Goal: Transaction & Acquisition: Book appointment/travel/reservation

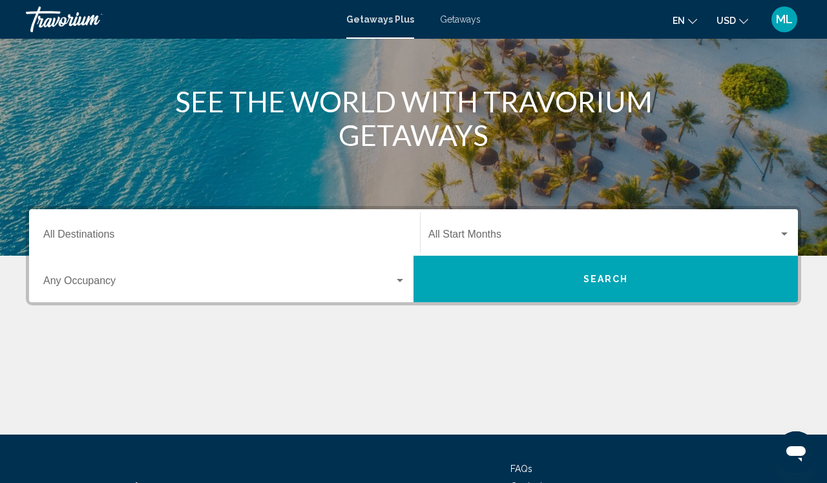
scroll to position [145, 0]
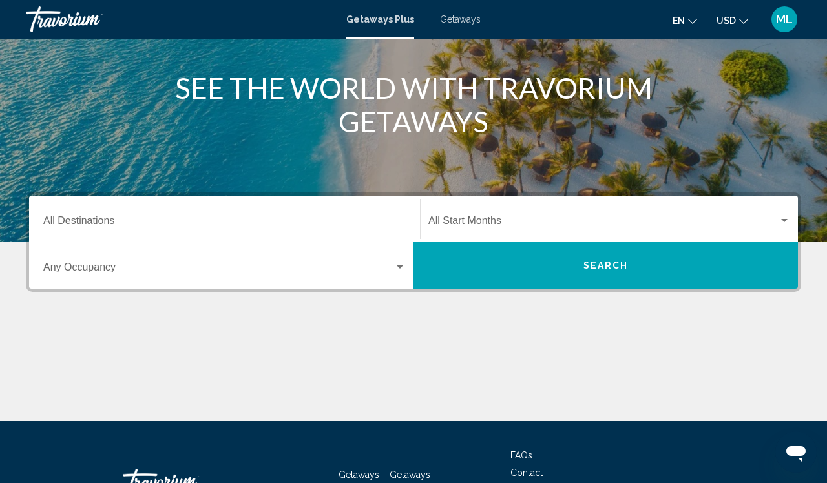
click at [80, 228] on input "Destination All Destinations" at bounding box center [224, 224] width 363 height 12
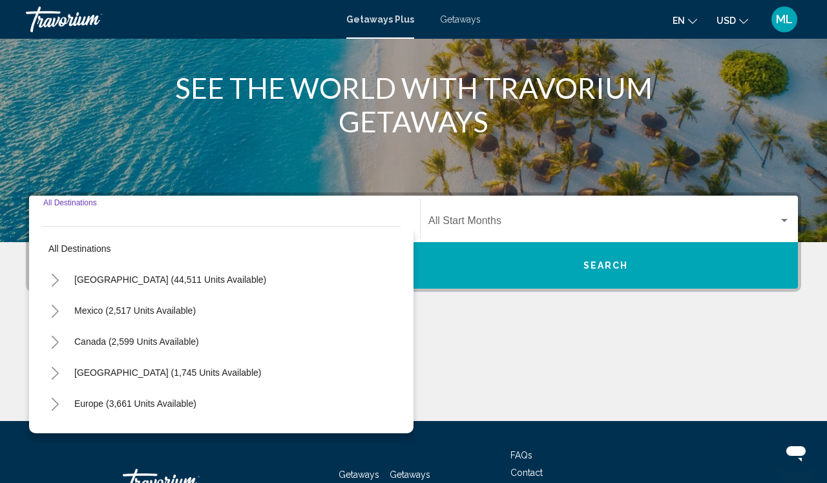
scroll to position [242, 0]
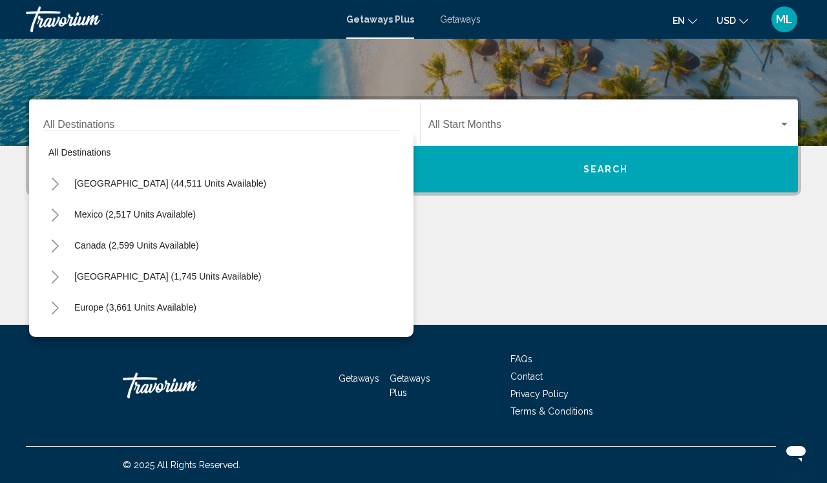
click at [467, 20] on span "Getaways" at bounding box center [460, 19] width 41 height 10
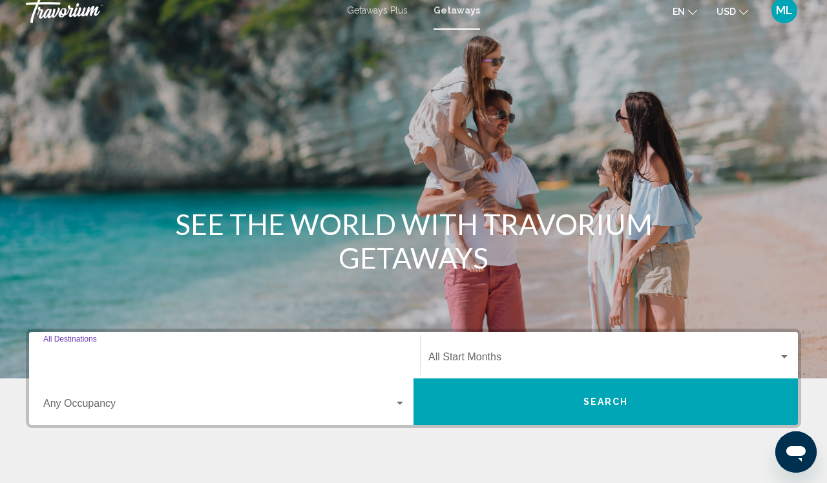
click at [88, 359] on input "Destination All Destinations" at bounding box center [224, 360] width 363 height 12
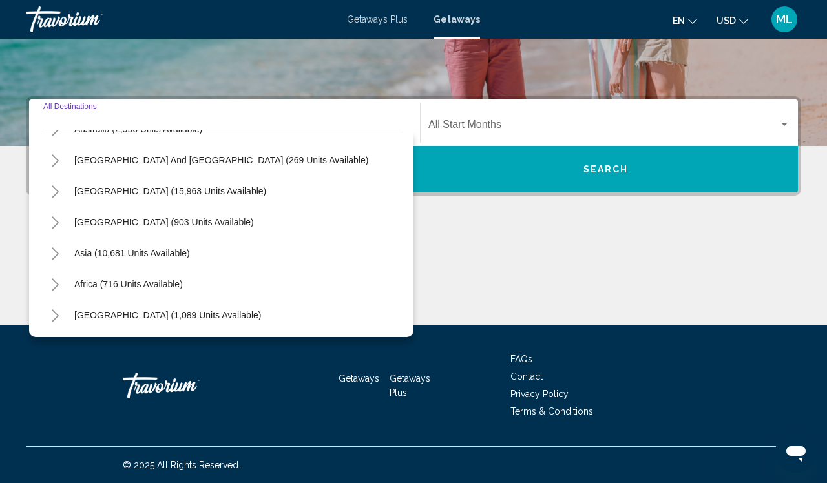
scroll to position [242, 0]
click at [54, 288] on icon "Toggle Africa (716 units available)" at bounding box center [55, 285] width 10 height 13
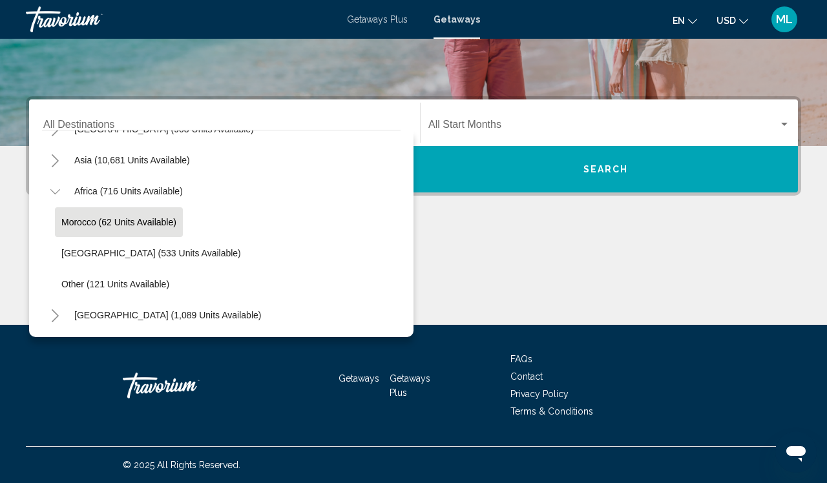
scroll to position [302, 0]
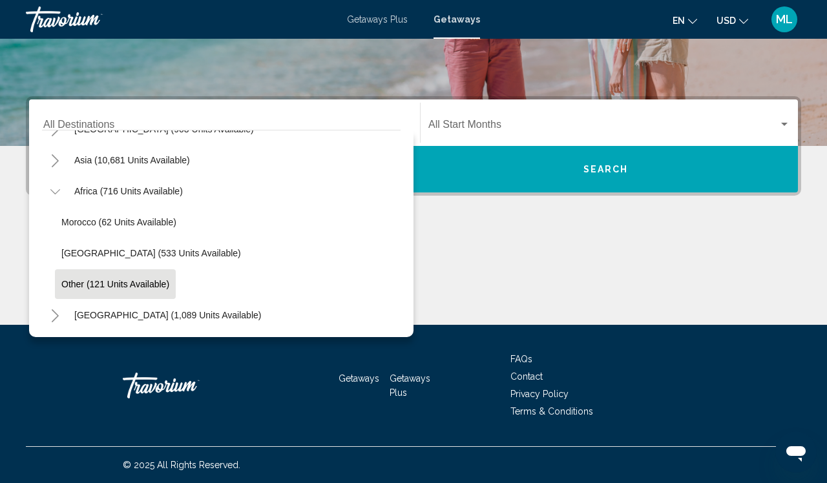
click at [73, 283] on span "Other (121 units available)" at bounding box center [115, 284] width 108 height 10
type input "**********"
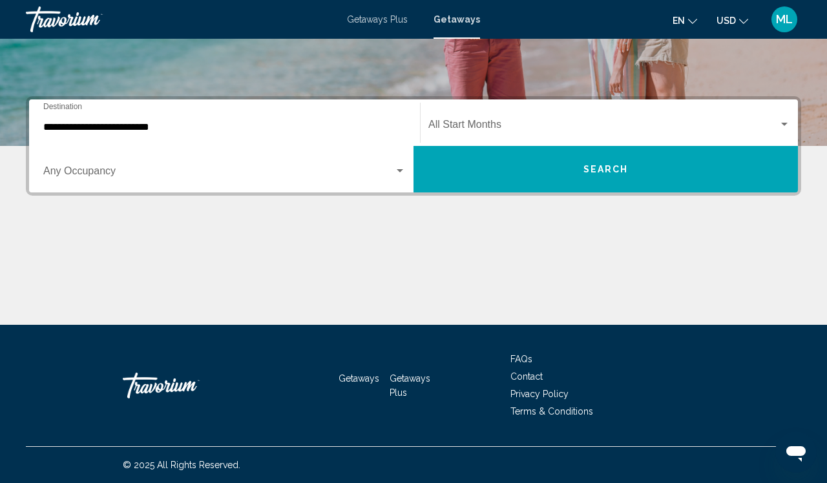
click at [147, 118] on div "**********" at bounding box center [224, 123] width 363 height 41
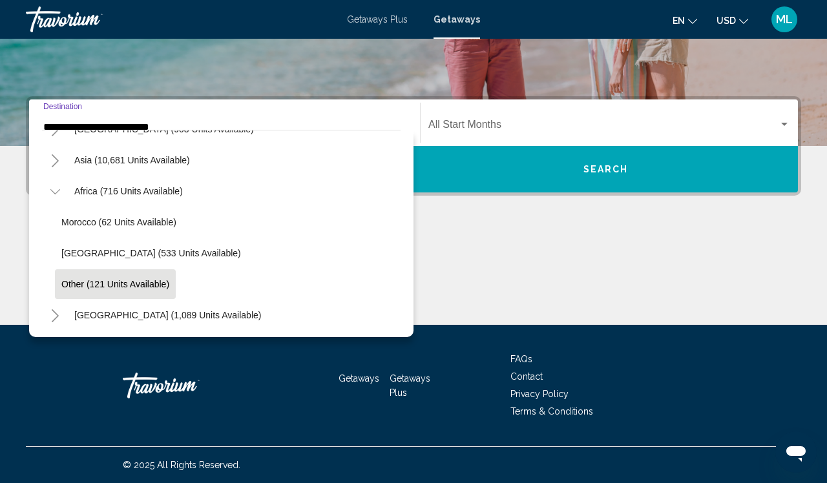
scroll to position [242, 0]
click at [657, 289] on div "Main content" at bounding box center [414, 276] width 776 height 97
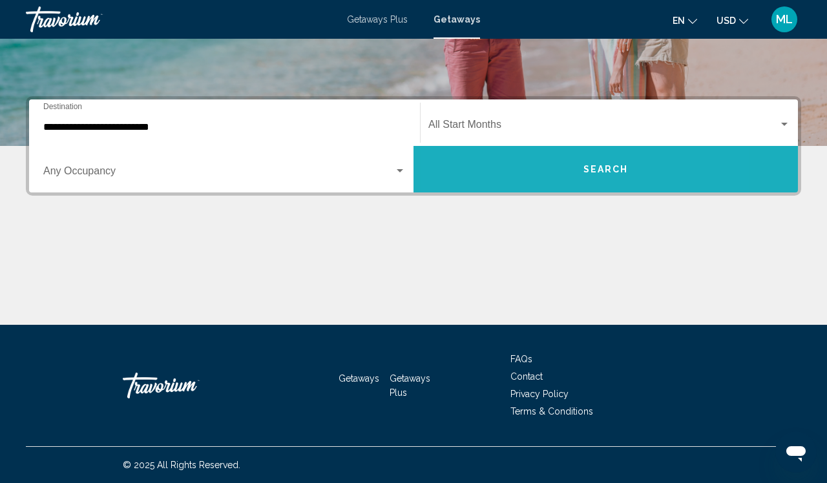
click at [528, 162] on button "Search" at bounding box center [606, 169] width 385 height 47
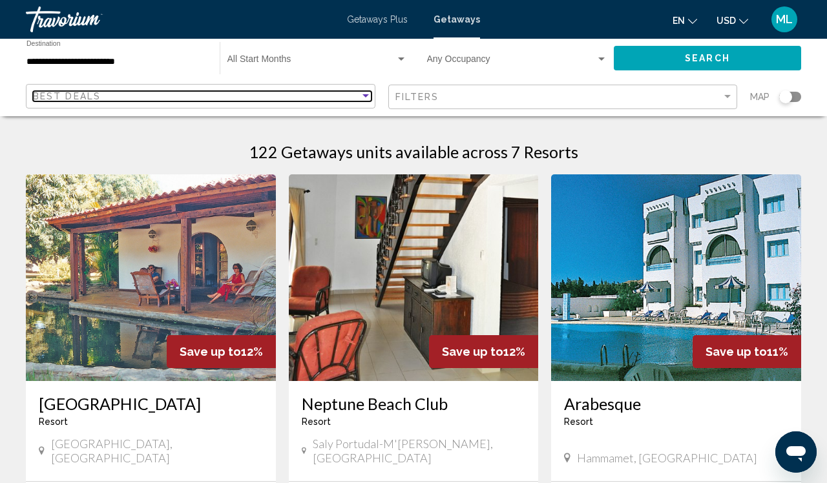
click at [365, 94] on div "Sort by" at bounding box center [366, 95] width 6 height 3
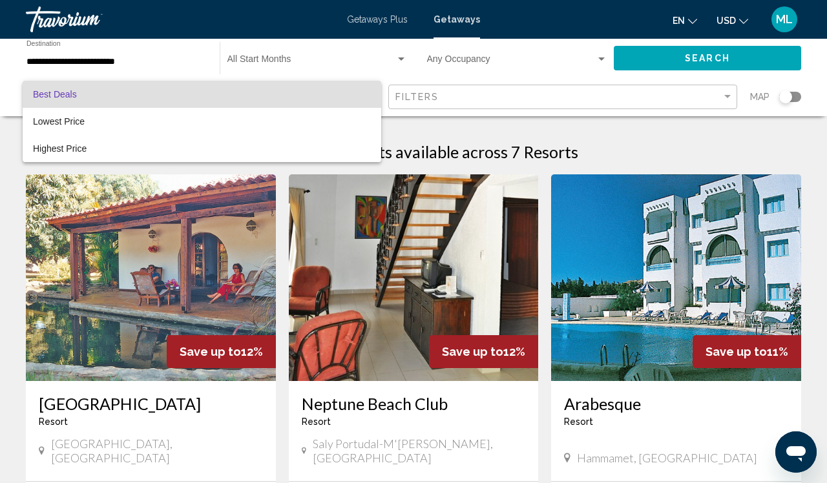
click at [171, 45] on div at bounding box center [413, 241] width 827 height 483
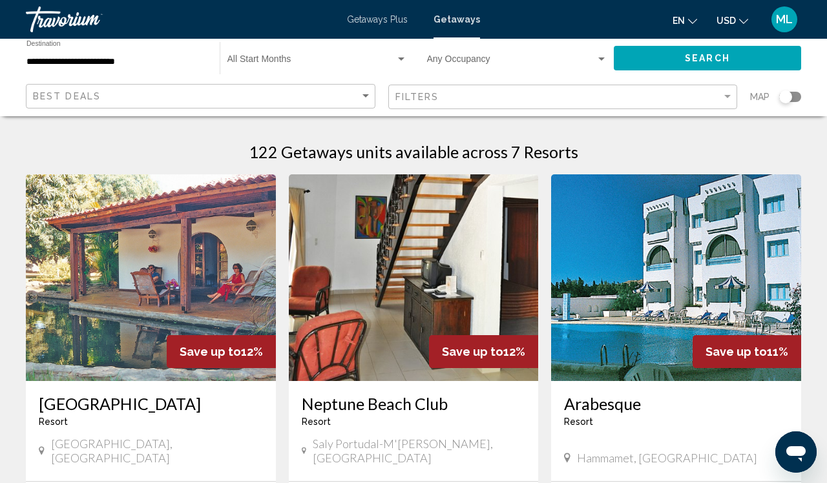
click at [139, 50] on div "**********" at bounding box center [116, 59] width 180 height 36
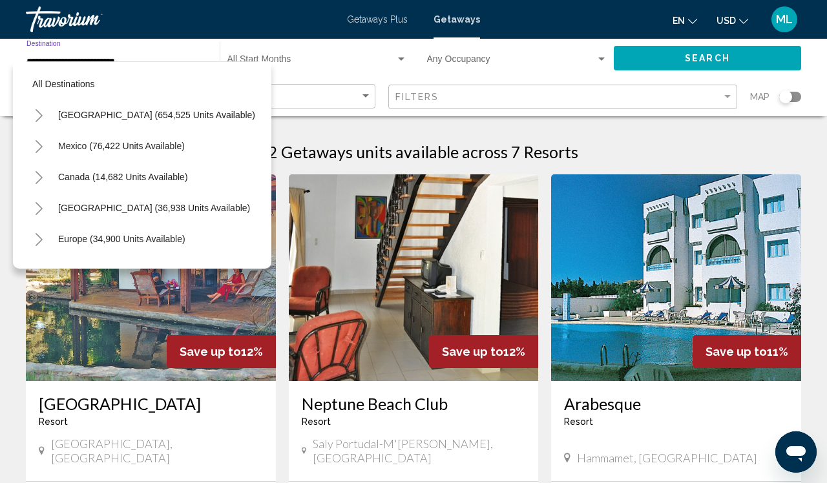
scroll to position [302, 0]
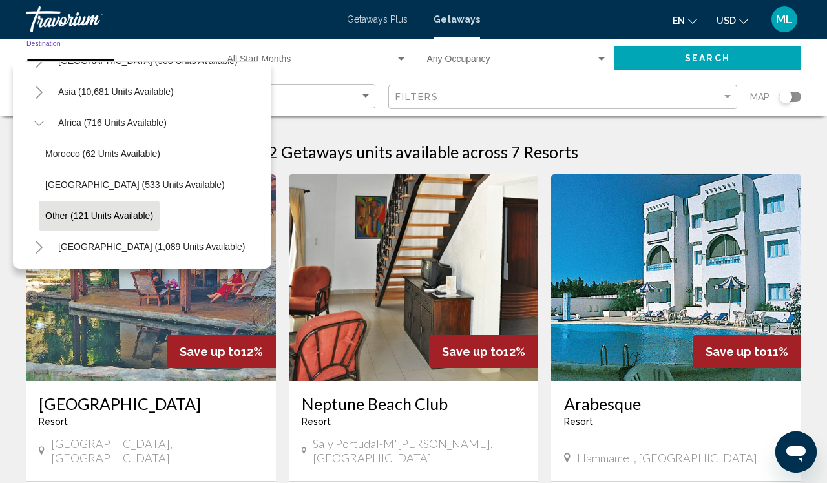
click at [41, 129] on icon "Toggle Africa (716 units available)" at bounding box center [39, 123] width 10 height 13
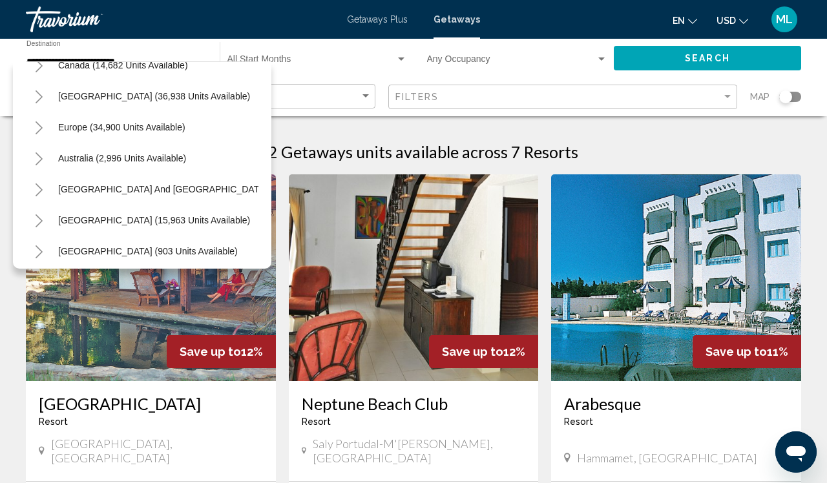
scroll to position [103, 1]
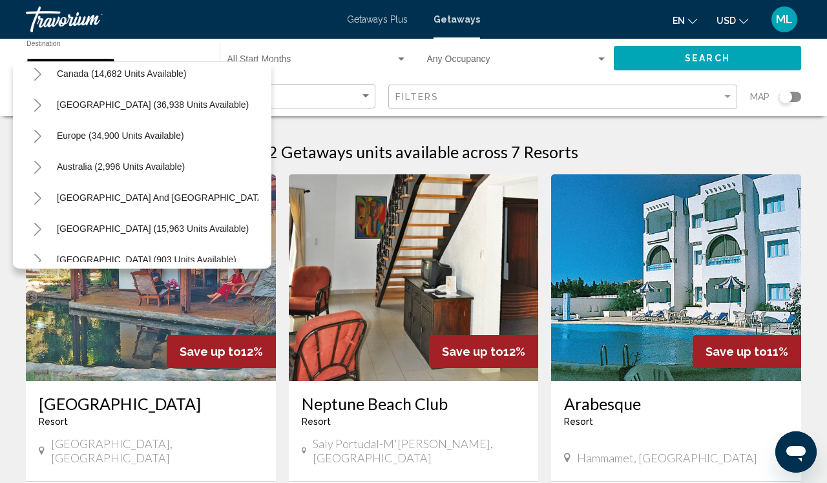
click at [35, 199] on icon "Toggle South Pacific and Oceania (269 units available)" at bounding box center [38, 198] width 10 height 13
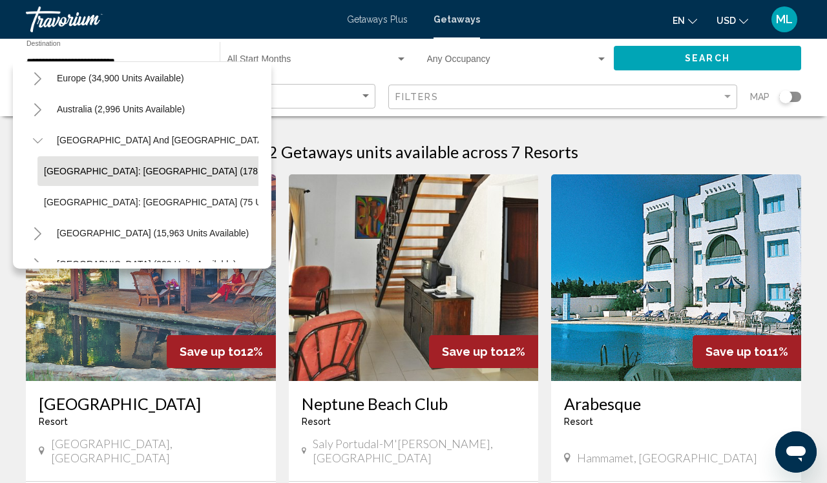
scroll to position [162, 1]
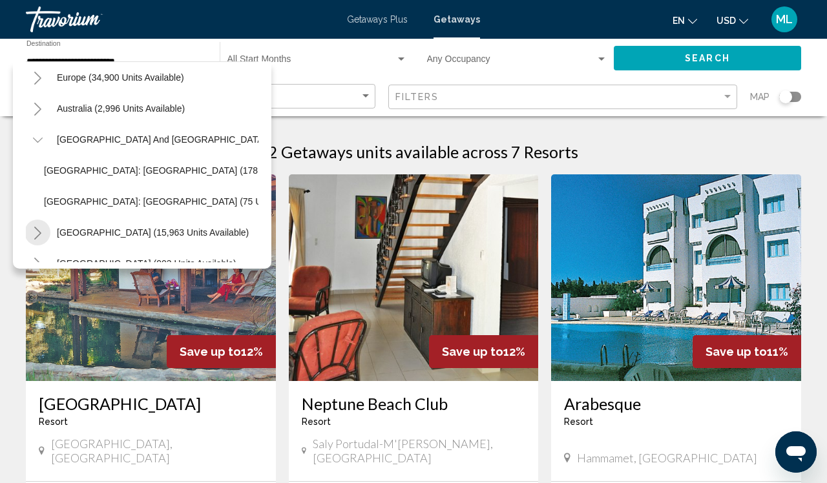
click at [30, 231] on button "Toggle South America (15,963 units available)" at bounding box center [38, 233] width 26 height 26
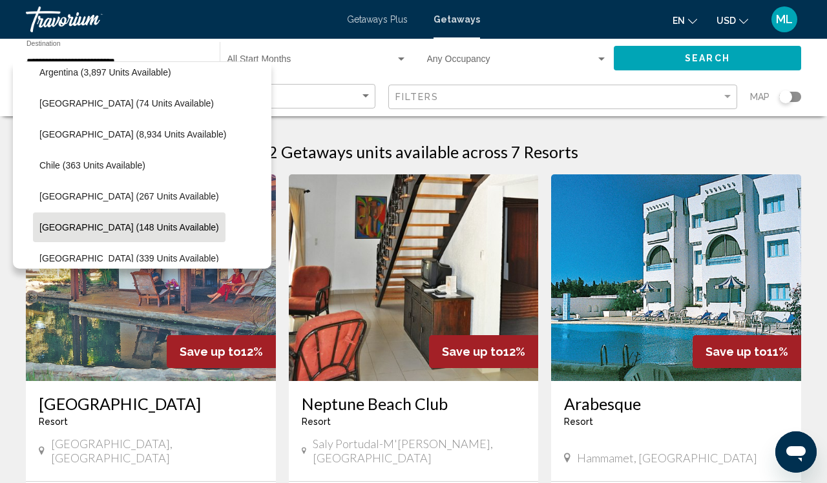
scroll to position [354, 5]
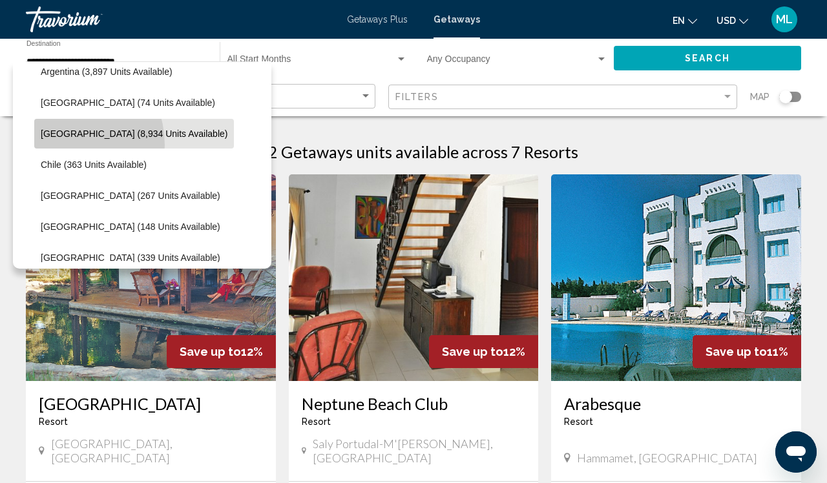
click at [56, 145] on button "[GEOGRAPHIC_DATA] (8,934 units available)" at bounding box center [134, 134] width 200 height 30
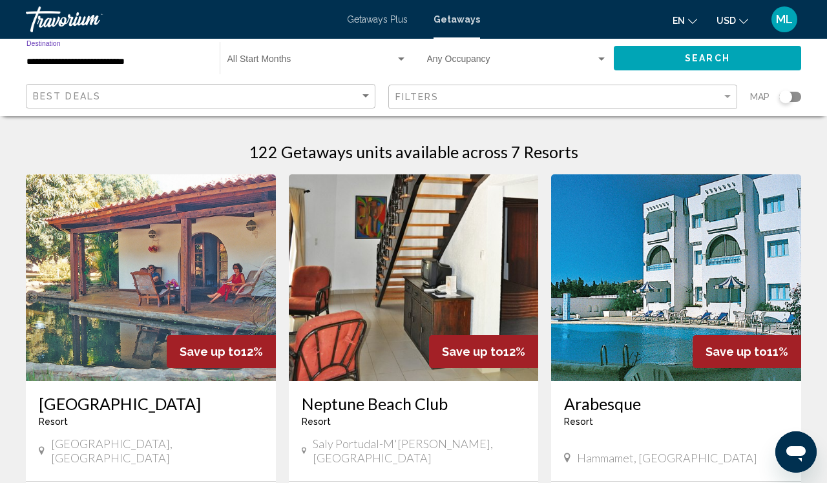
click at [661, 56] on button "Search" at bounding box center [707, 58] width 187 height 24
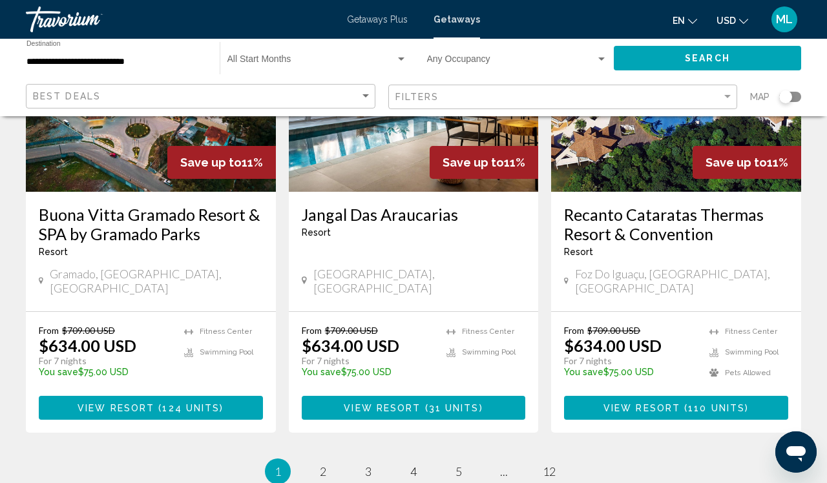
scroll to position [1635, 0]
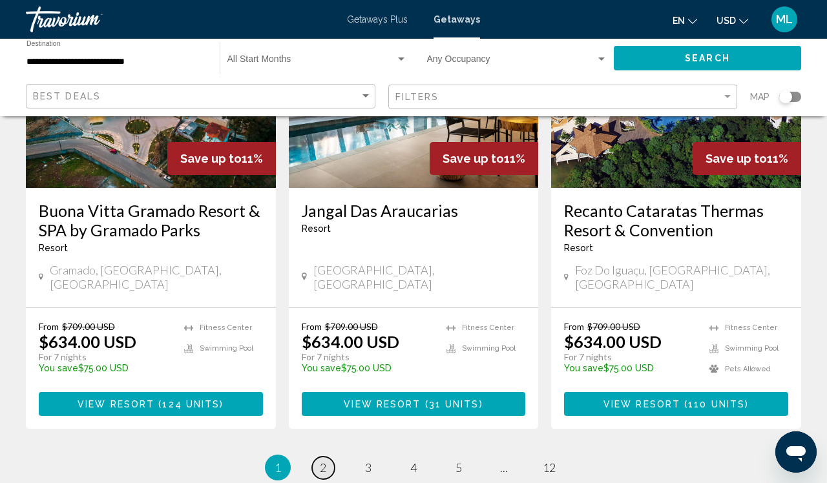
click at [321, 461] on span "2" at bounding box center [323, 468] width 6 height 14
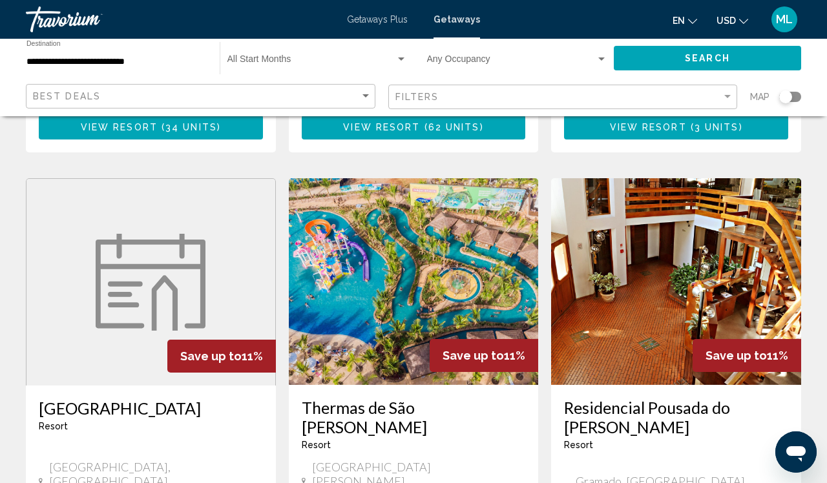
scroll to position [938, 0]
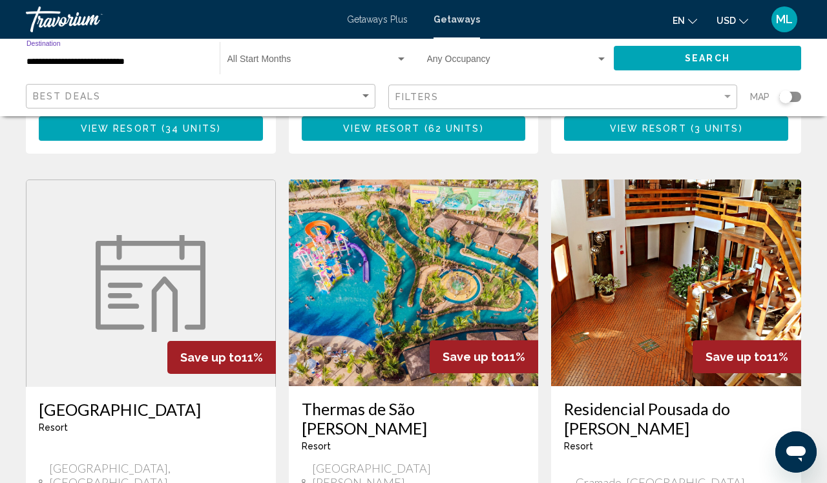
click at [153, 59] on input "**********" at bounding box center [116, 62] width 180 height 10
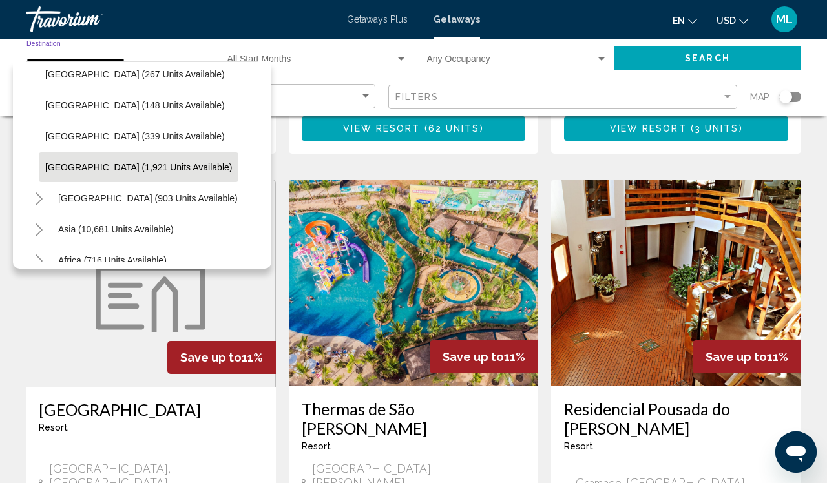
scroll to position [405, 0]
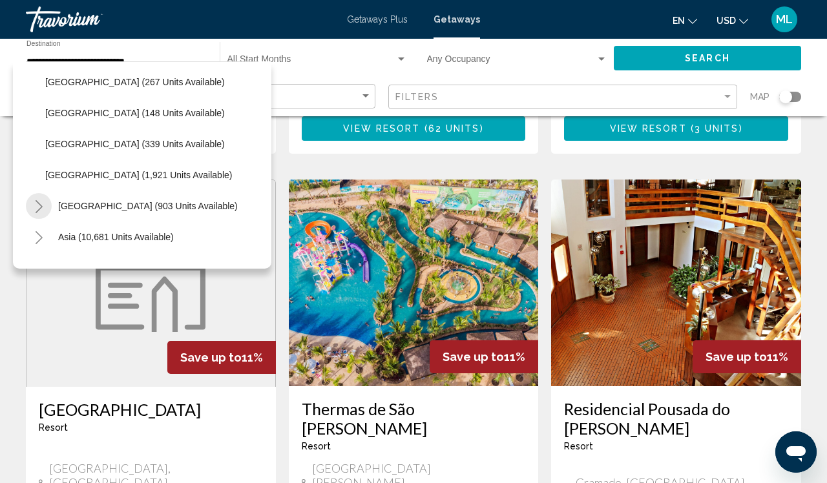
click at [38, 208] on icon "Toggle Central America (903 units available)" at bounding box center [39, 206] width 10 height 13
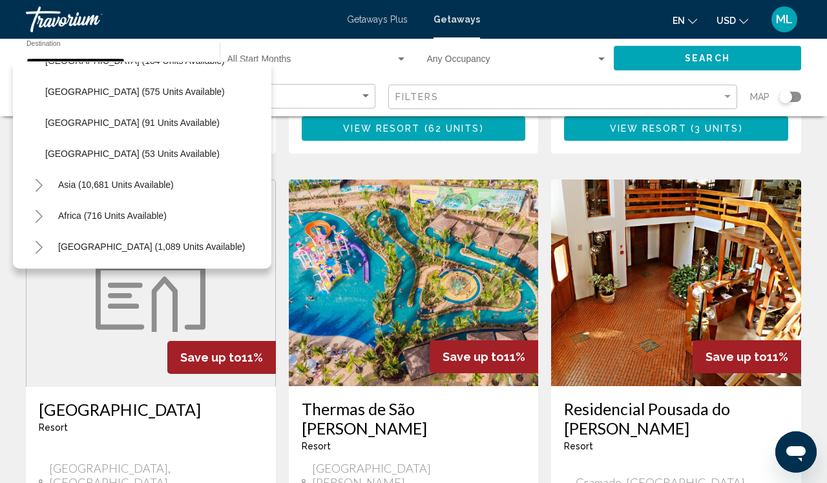
scroll to position [582, 0]
click at [34, 251] on icon "Toggle Middle East (1,089 units available)" at bounding box center [39, 247] width 10 height 13
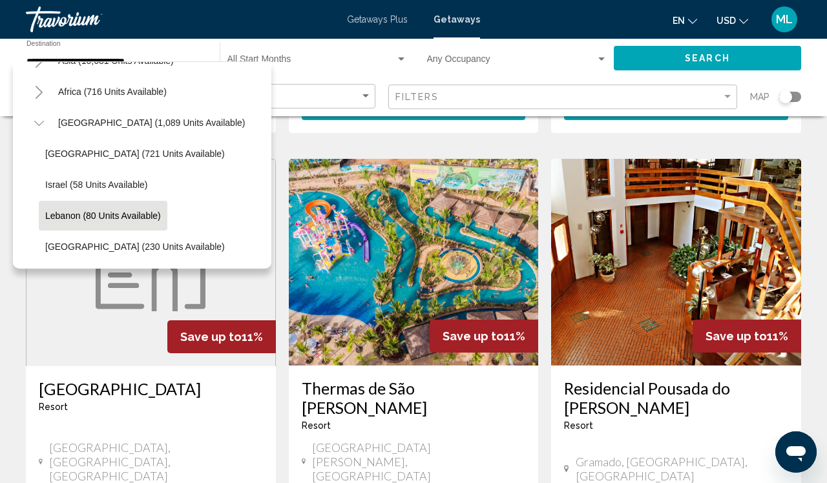
scroll to position [683, 0]
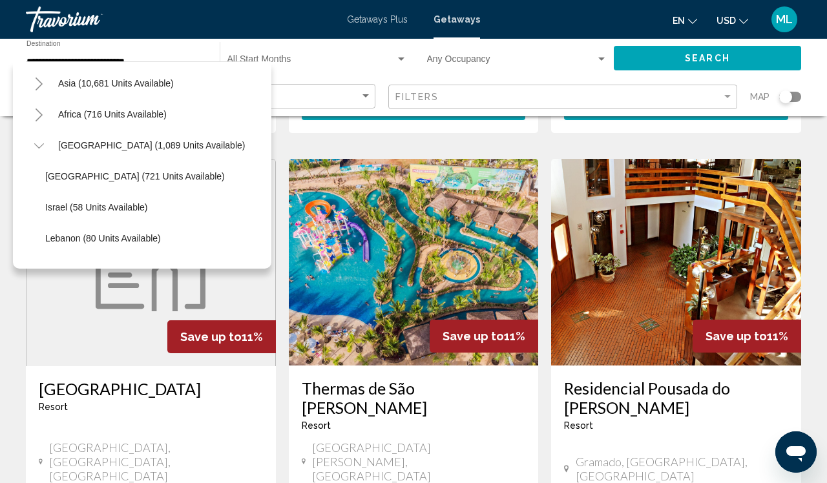
click at [45, 85] on button "Toggle Asia (10,681 units available)" at bounding box center [39, 83] width 26 height 26
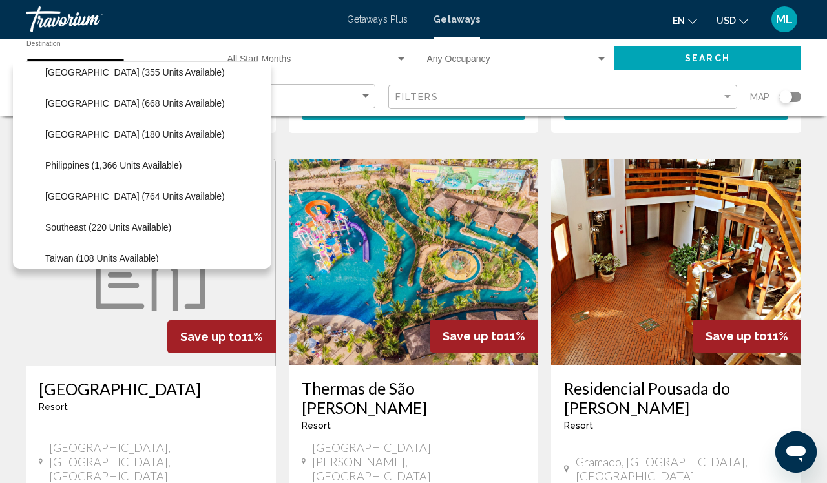
scroll to position [881, 0]
click at [50, 164] on span "Philippines (1,366 units available)" at bounding box center [113, 165] width 136 height 10
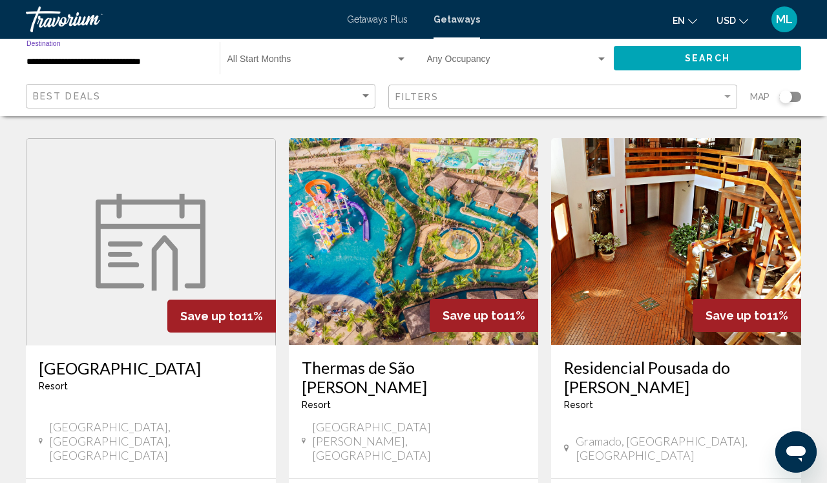
scroll to position [987, 0]
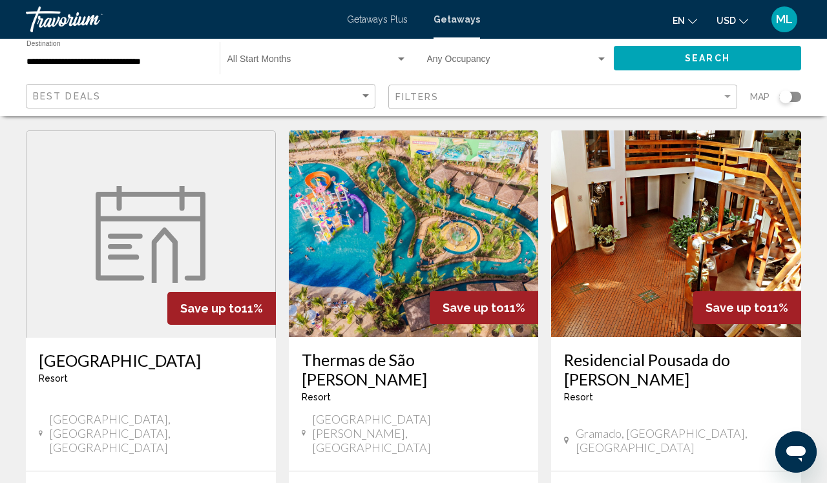
click at [58, 69] on div "**********" at bounding box center [116, 59] width 180 height 36
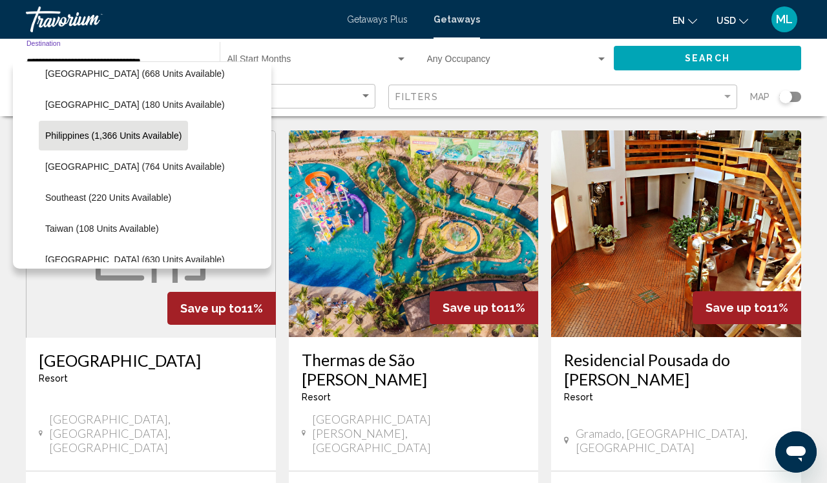
scroll to position [0, 0]
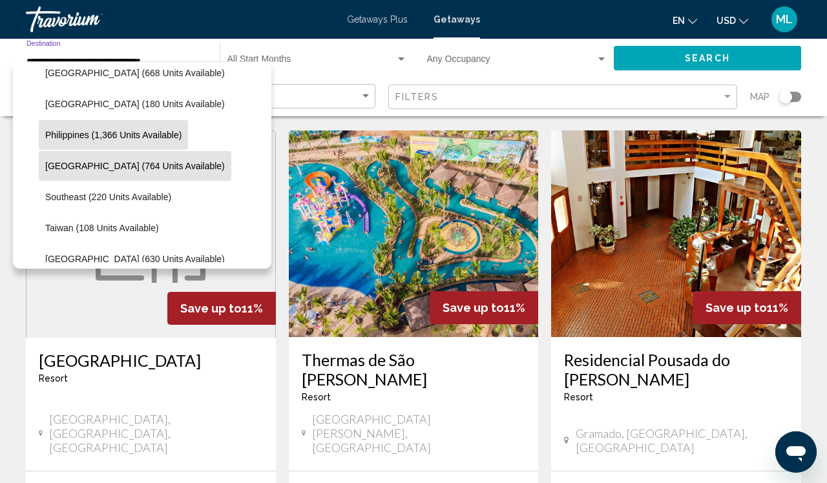
click at [85, 170] on span "[GEOGRAPHIC_DATA] (764 units available)" at bounding box center [135, 166] width 180 height 10
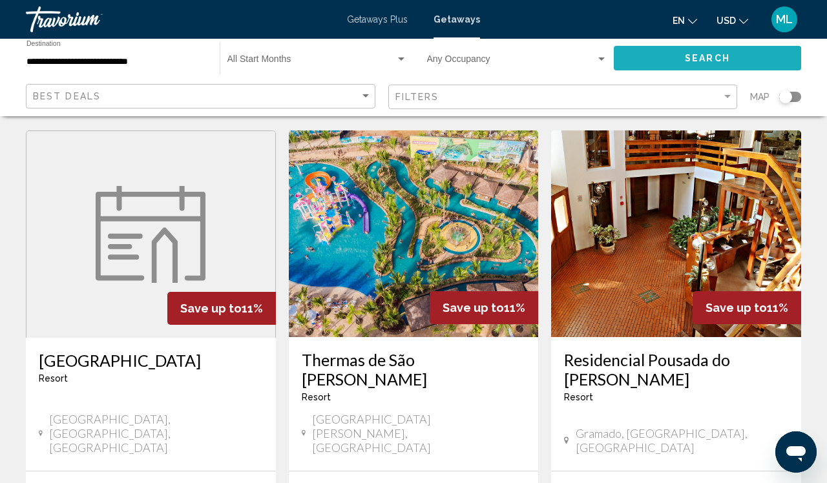
click at [698, 64] on button "Search" at bounding box center [707, 58] width 187 height 24
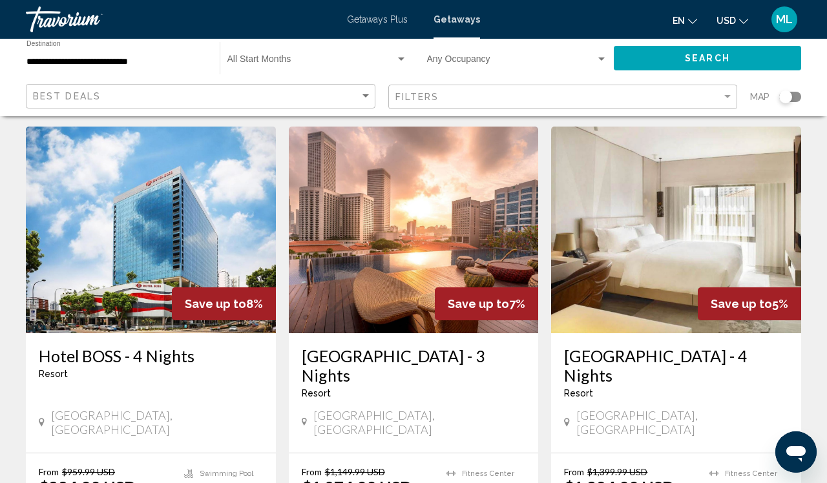
scroll to position [518, 0]
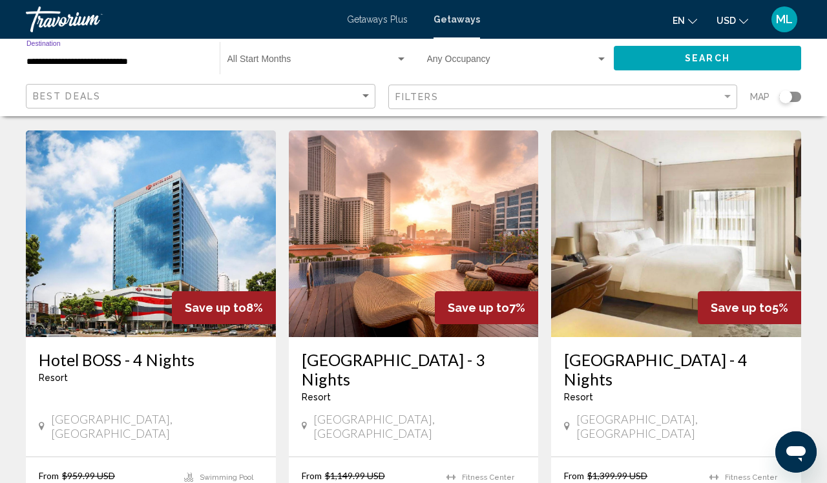
click at [143, 58] on input "**********" at bounding box center [116, 62] width 180 height 10
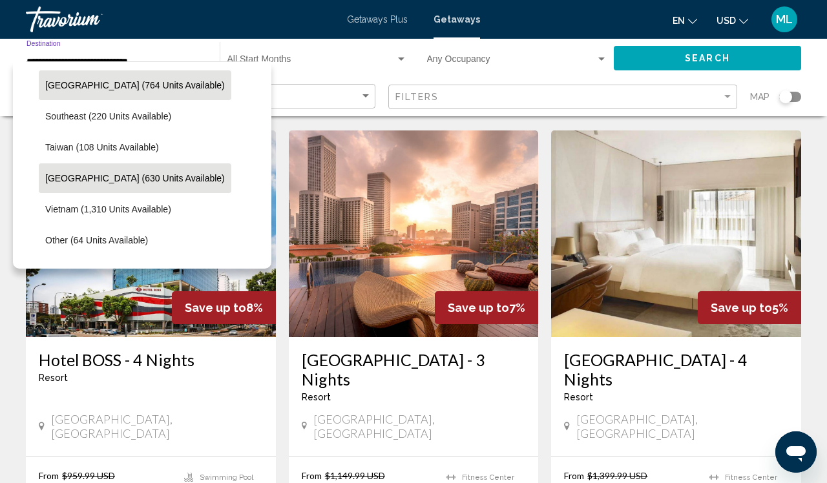
scroll to position [620, 0]
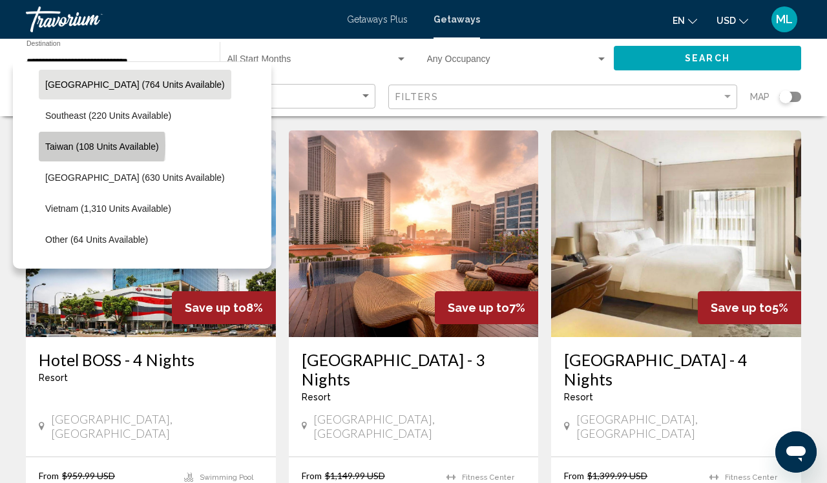
click at [81, 145] on span "Taiwan (108 units available)" at bounding box center [102, 147] width 114 height 10
type input "**********"
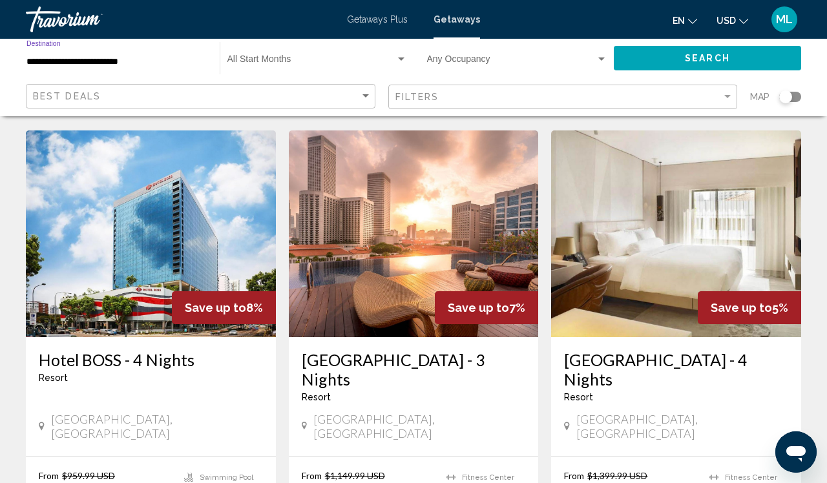
click at [653, 65] on button "Search" at bounding box center [707, 58] width 187 height 24
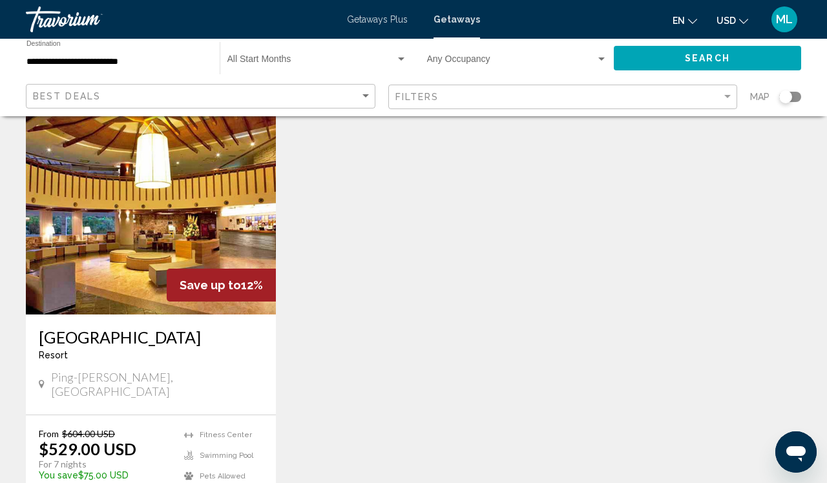
scroll to position [105, 0]
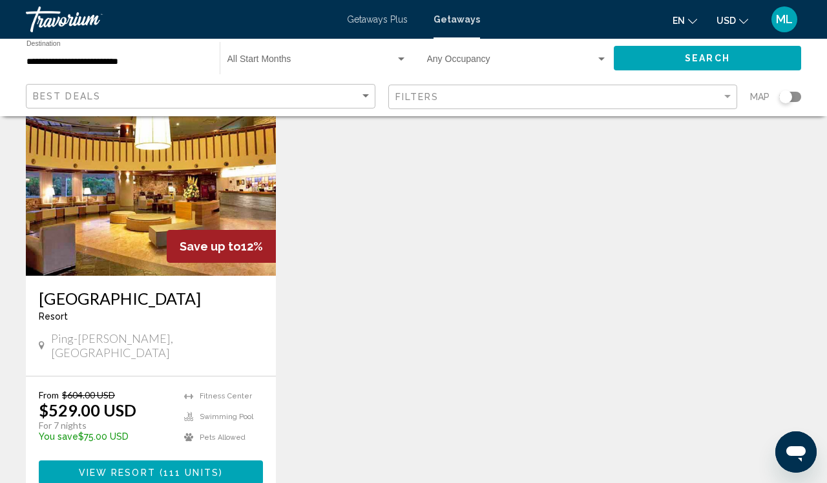
click at [99, 245] on img "Main content" at bounding box center [151, 172] width 250 height 207
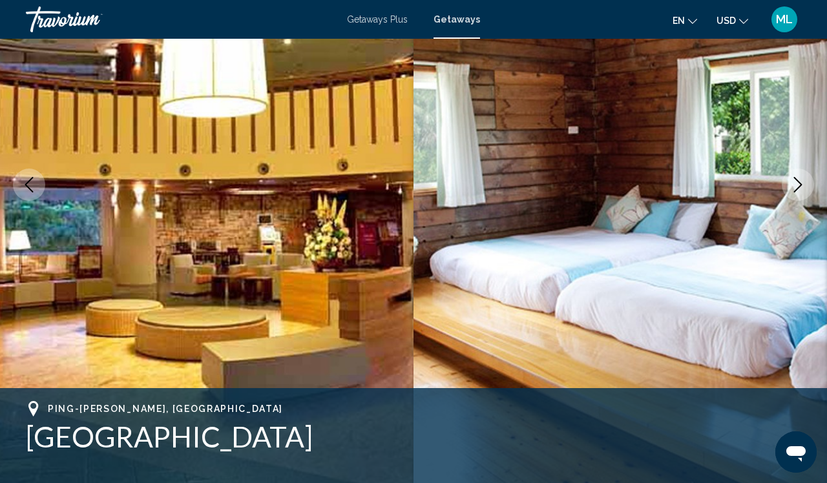
scroll to position [163, 0]
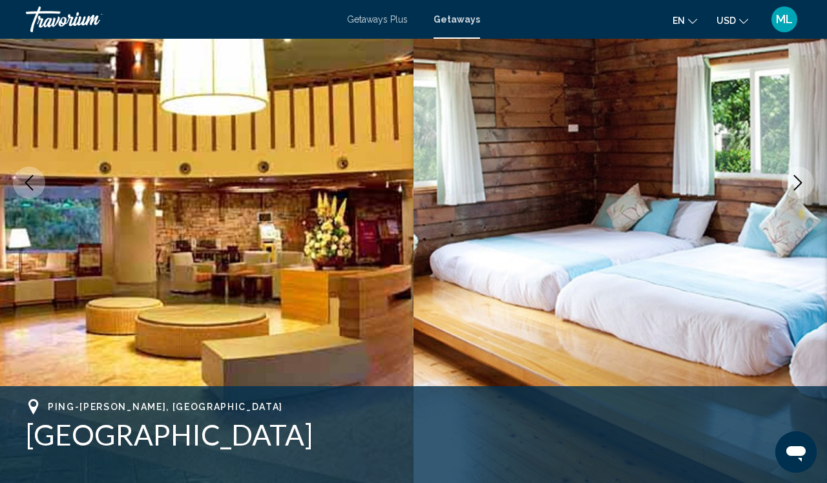
click at [795, 181] on icon "Next image" at bounding box center [798, 183] width 16 height 16
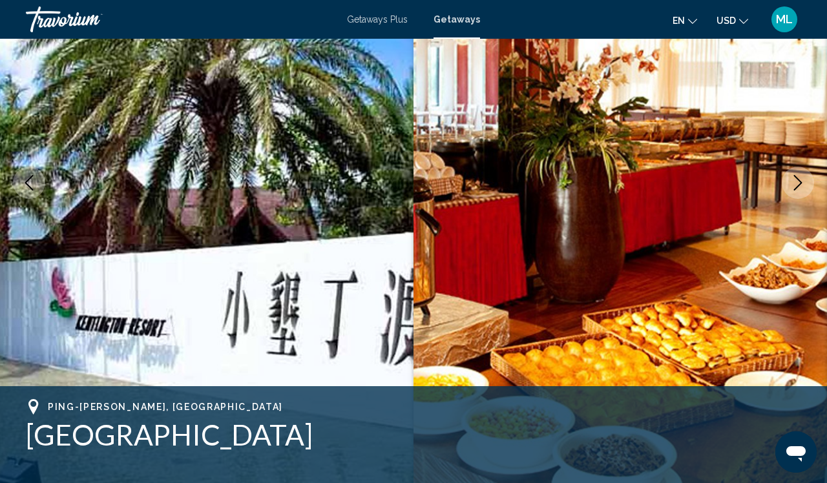
click at [795, 181] on icon "Next image" at bounding box center [798, 183] width 16 height 16
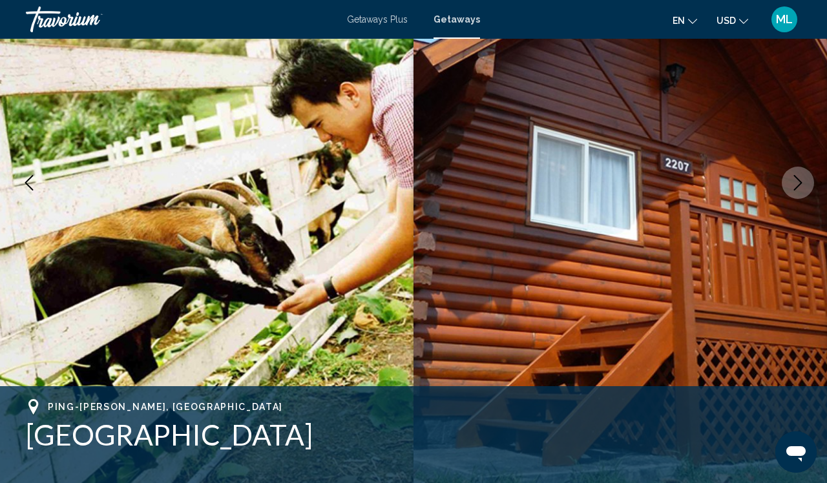
click at [795, 181] on icon "Next image" at bounding box center [798, 183] width 16 height 16
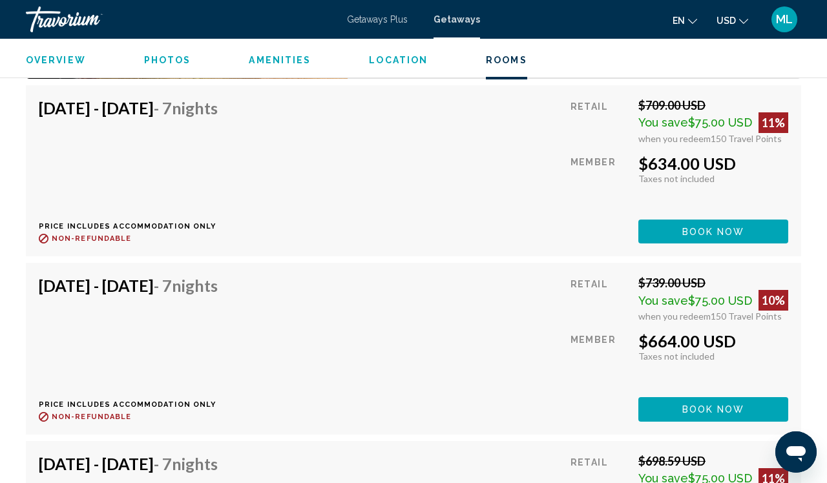
scroll to position [6917, 0]
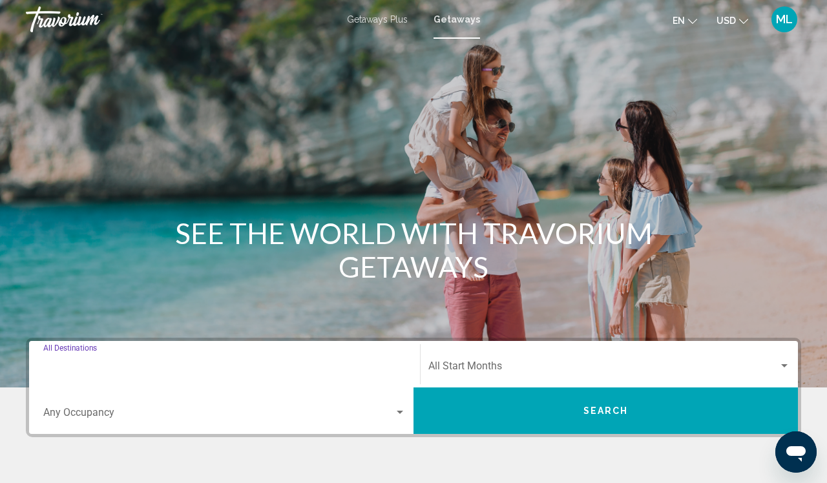
click at [296, 374] on input "Destination All Destinations" at bounding box center [224, 369] width 363 height 12
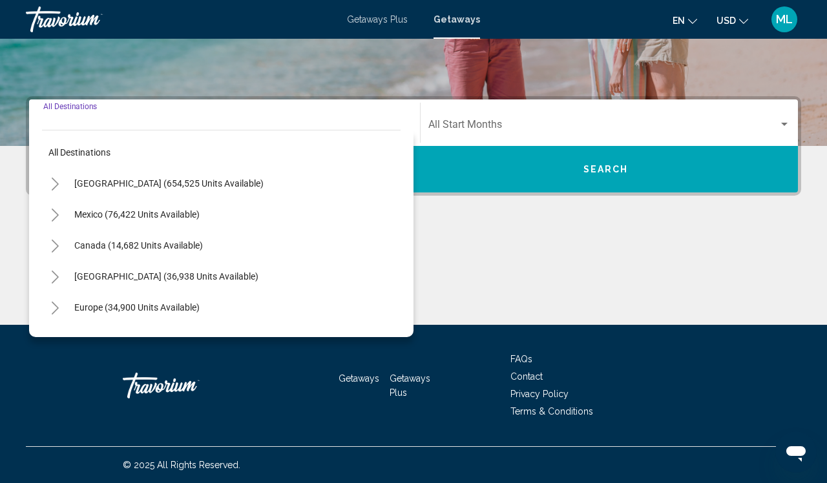
click at [65, 184] on button "Toggle United States (654,525 units available)" at bounding box center [55, 184] width 26 height 26
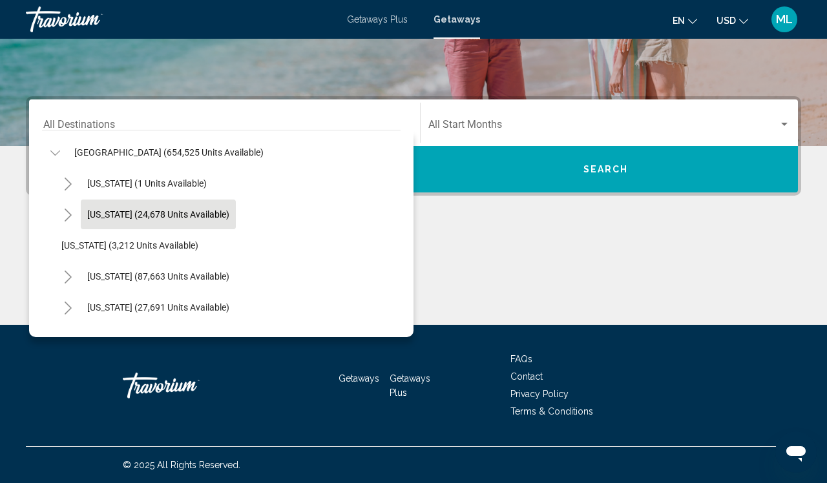
scroll to position [8, 0]
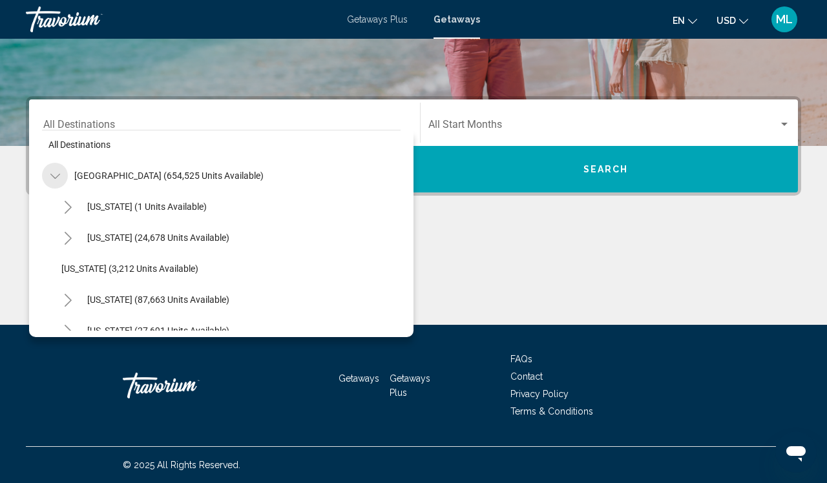
click at [57, 169] on button "Toggle United States (654,525 units available)" at bounding box center [55, 176] width 26 height 26
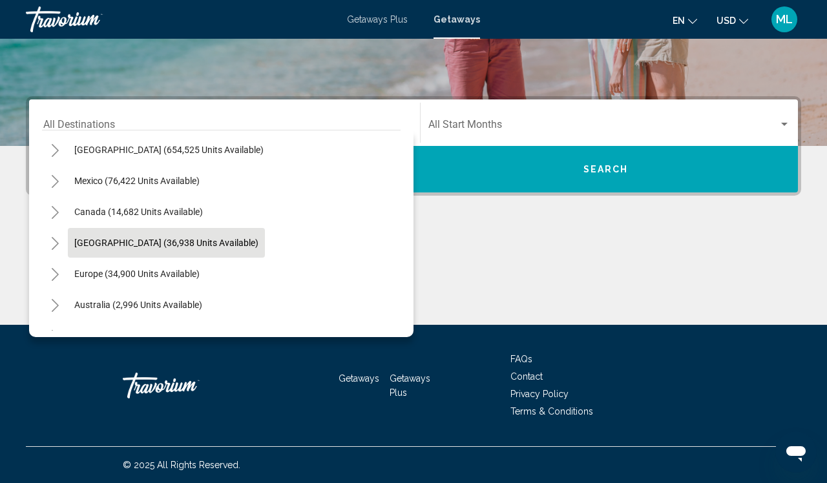
scroll to position [32, 0]
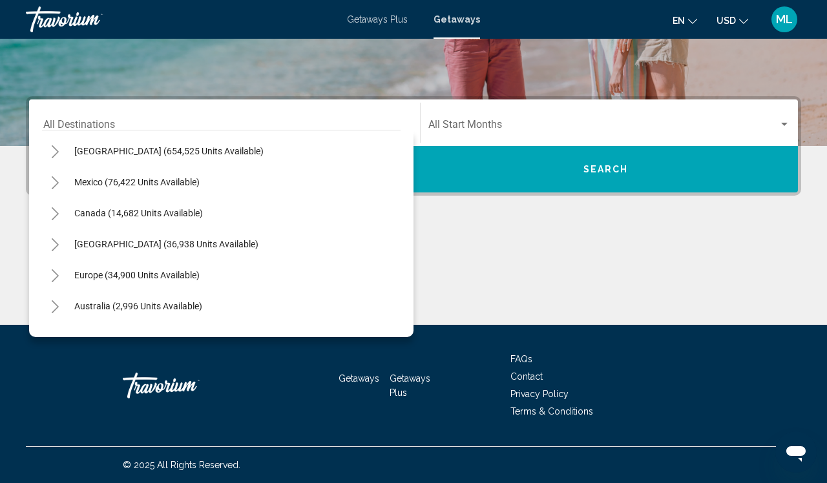
click at [55, 216] on icon "Toggle Canada (14,682 units available)" at bounding box center [55, 213] width 10 height 13
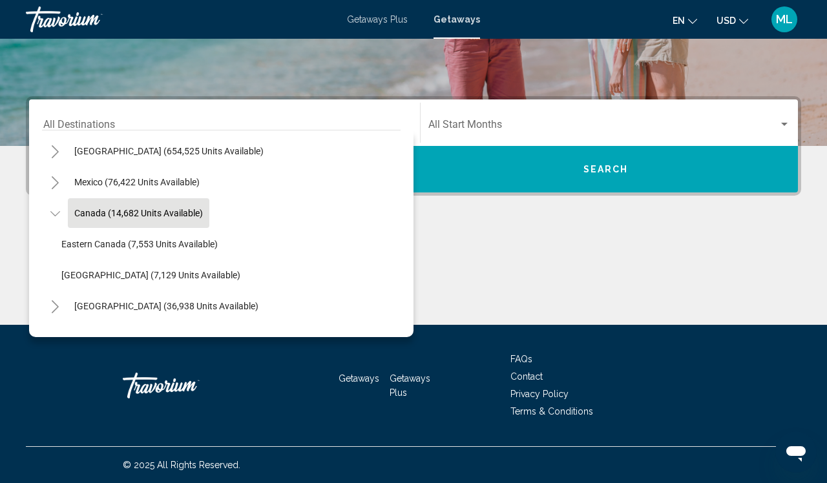
click at [98, 221] on button "Canada (14,682 units available)" at bounding box center [139, 213] width 142 height 30
type input "**********"
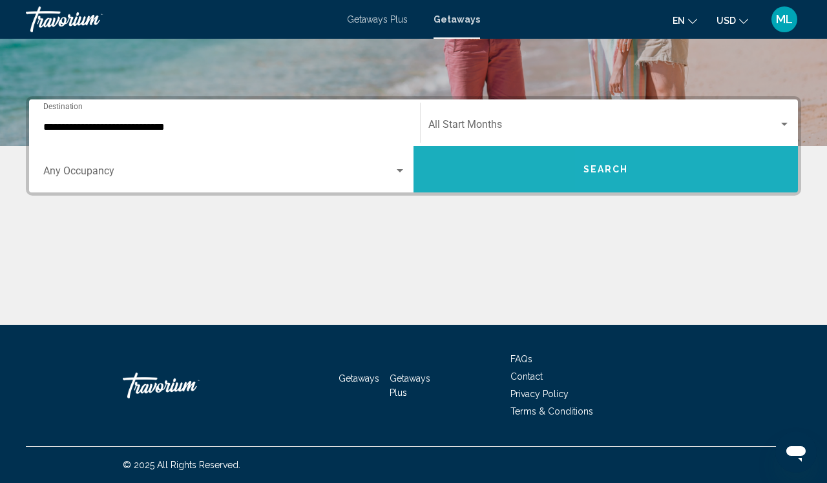
click at [713, 147] on button "Search" at bounding box center [606, 169] width 385 height 47
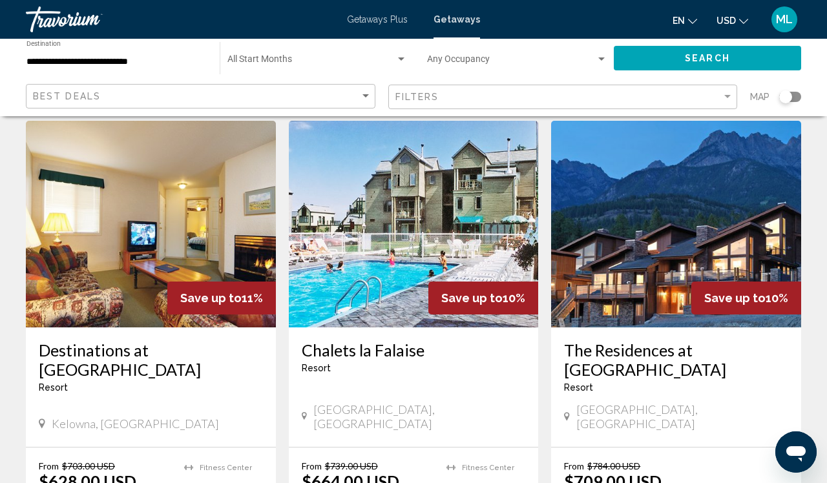
scroll to position [529, 0]
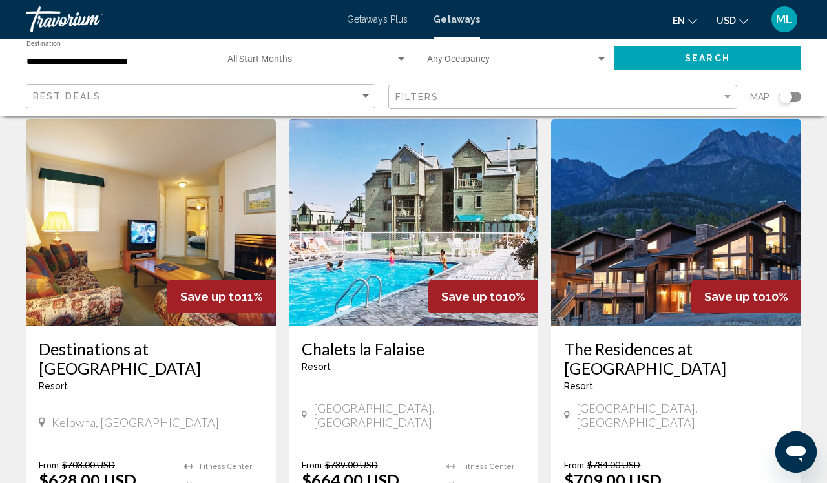
click at [622, 339] on h3 "The Residences at [GEOGRAPHIC_DATA]" at bounding box center [676, 358] width 224 height 39
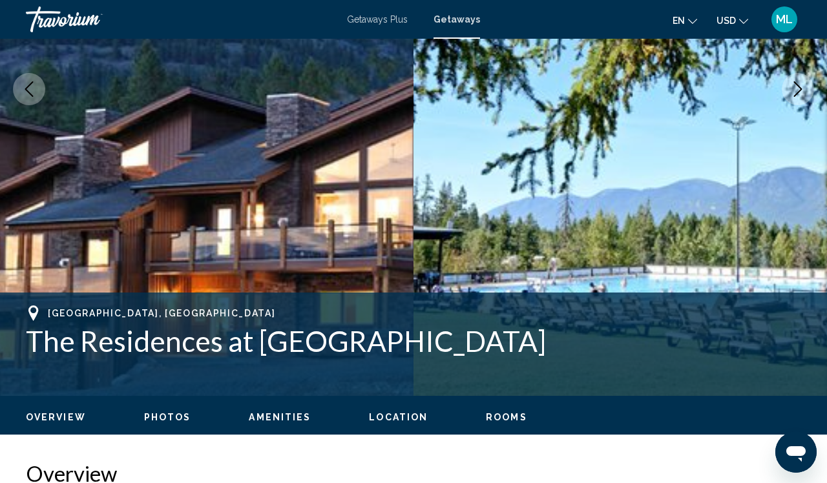
scroll to position [262, 0]
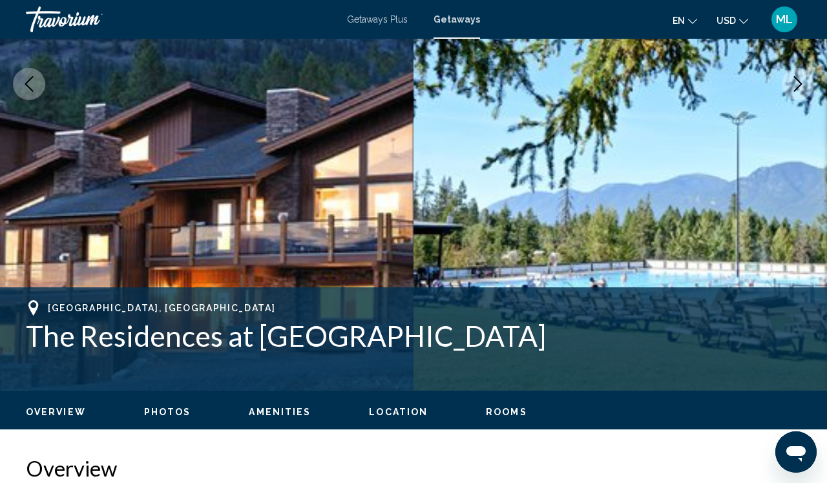
click at [802, 93] on button "Next image" at bounding box center [798, 84] width 32 height 32
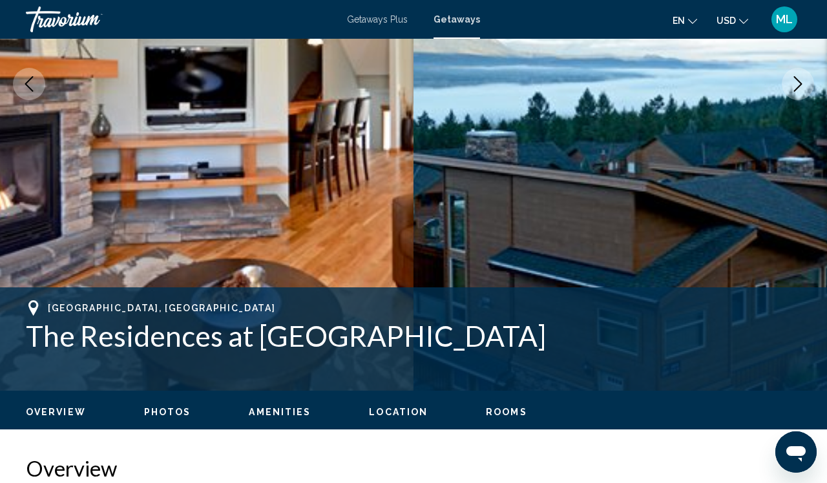
click at [802, 93] on button "Next image" at bounding box center [798, 84] width 32 height 32
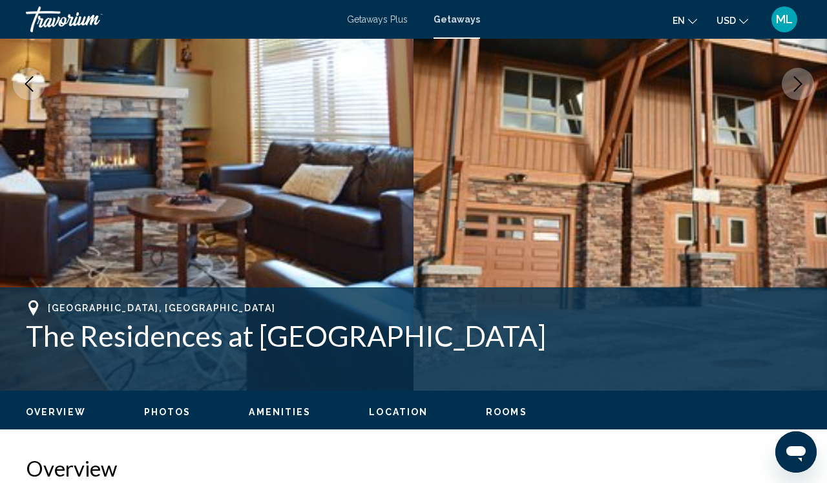
click at [802, 93] on button "Next image" at bounding box center [798, 84] width 32 height 32
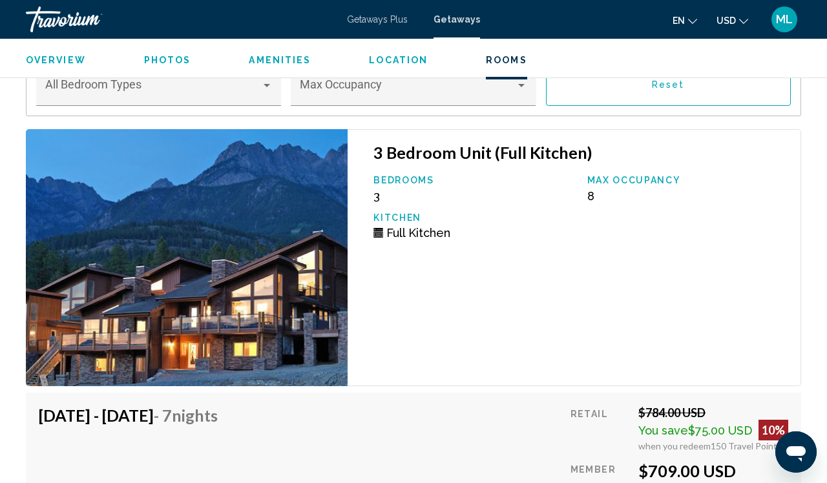
scroll to position [2323, 0]
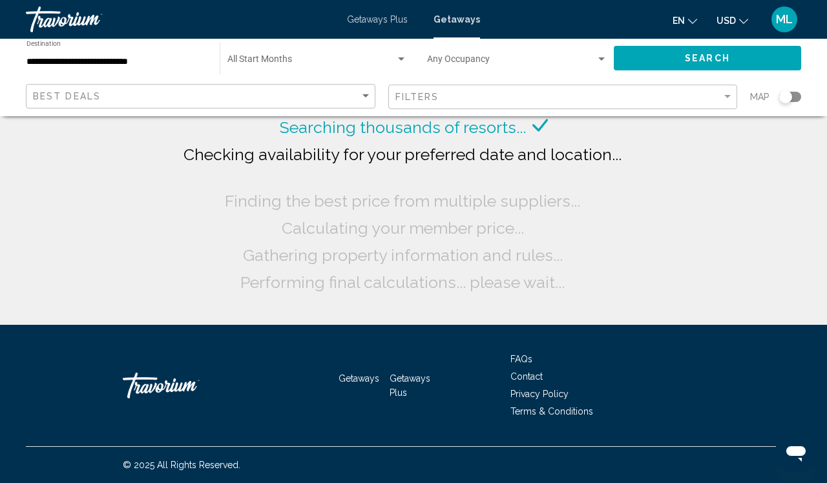
click at [143, 45] on div "**********" at bounding box center [116, 59] width 180 height 36
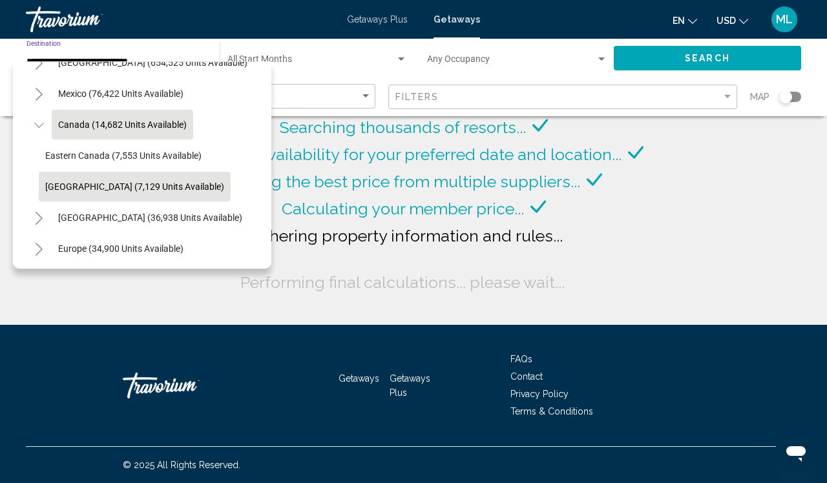
scroll to position [65, 0]
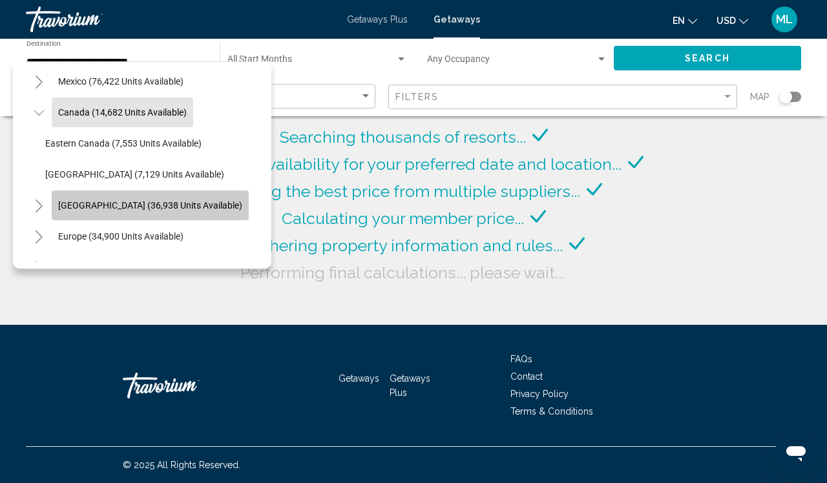
click at [118, 204] on span "[GEOGRAPHIC_DATA] (36,938 units available)" at bounding box center [150, 205] width 184 height 10
type input "**********"
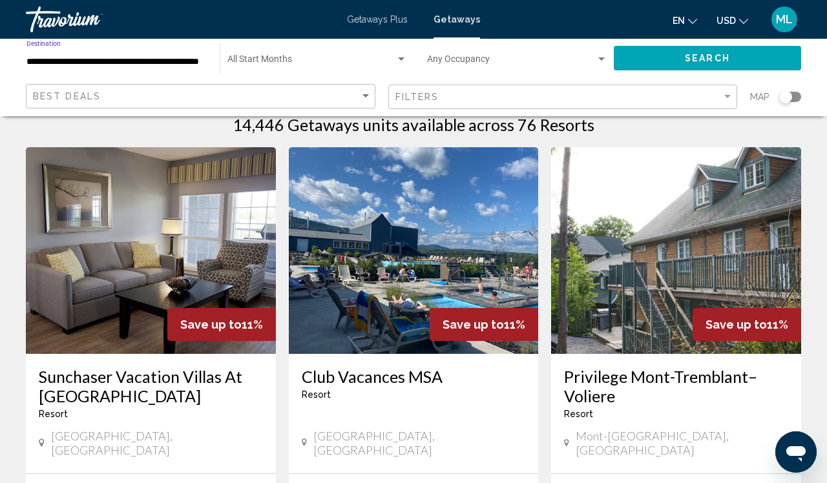
scroll to position [37, 0]
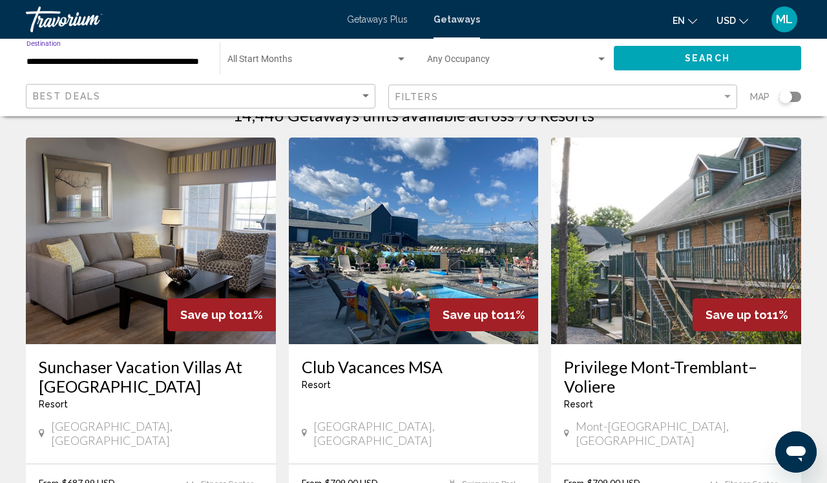
click at [766, 58] on button "Search" at bounding box center [707, 58] width 187 height 24
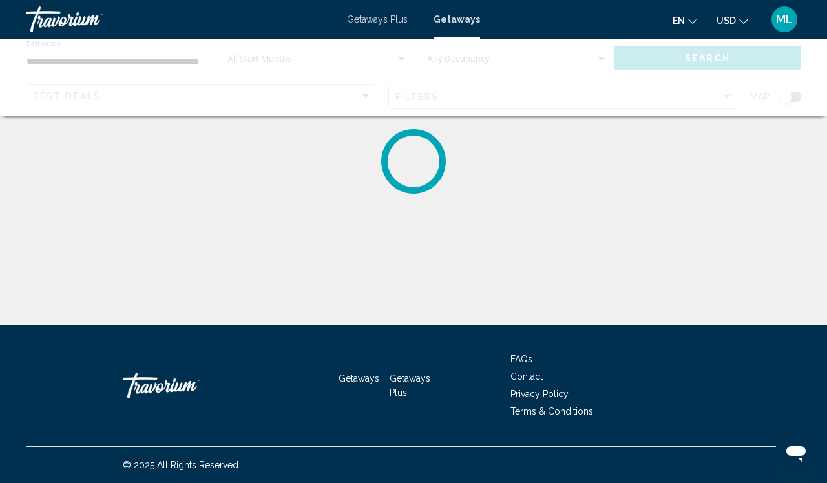
click at [741, 17] on icon "Change currency" at bounding box center [743, 21] width 9 height 9
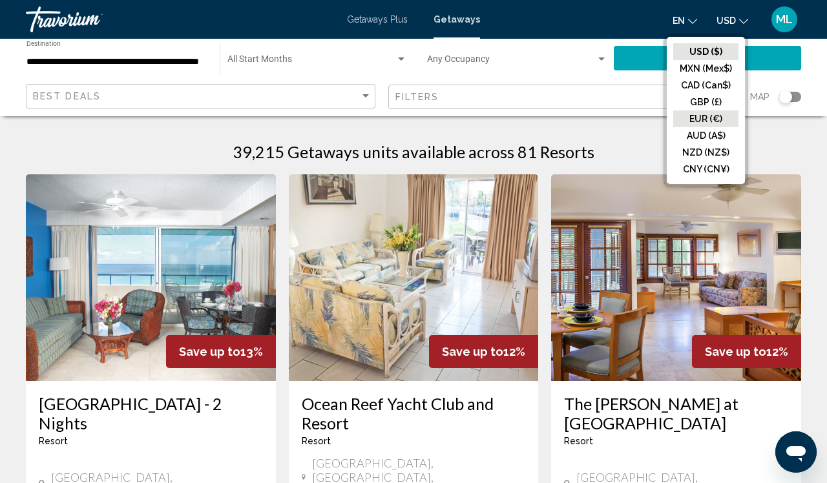
click at [703, 127] on button "EUR (€)" at bounding box center [705, 119] width 65 height 17
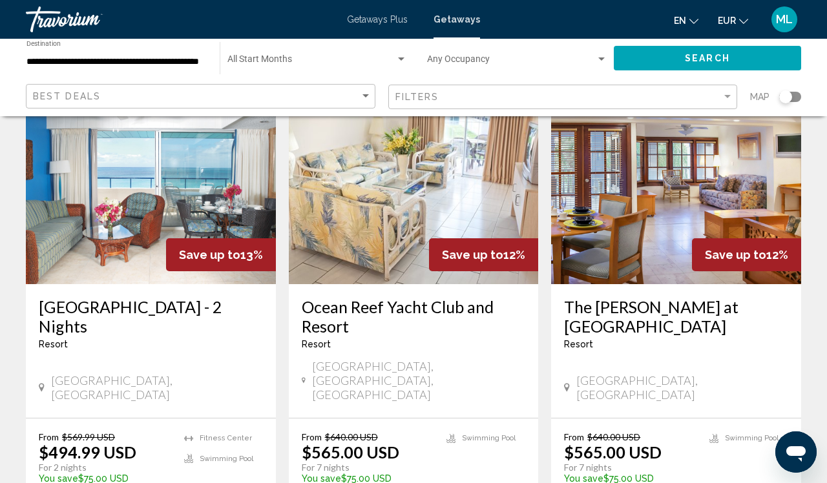
scroll to position [99, 0]
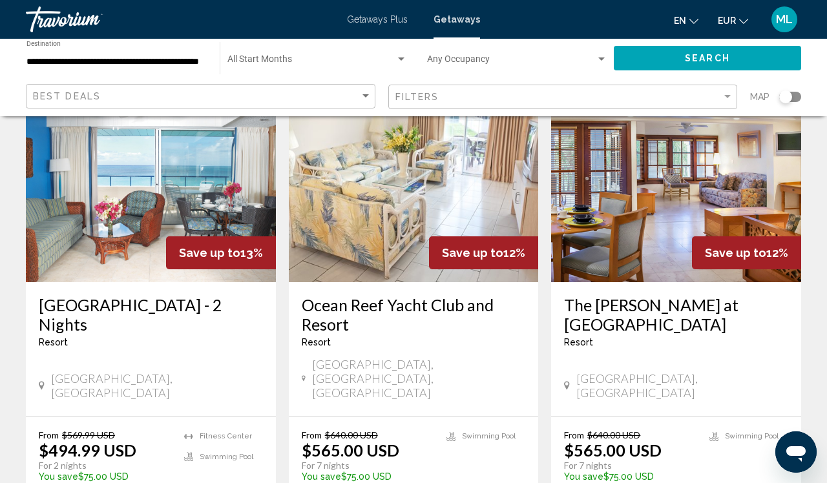
click at [740, 61] on button "Search" at bounding box center [707, 58] width 187 height 24
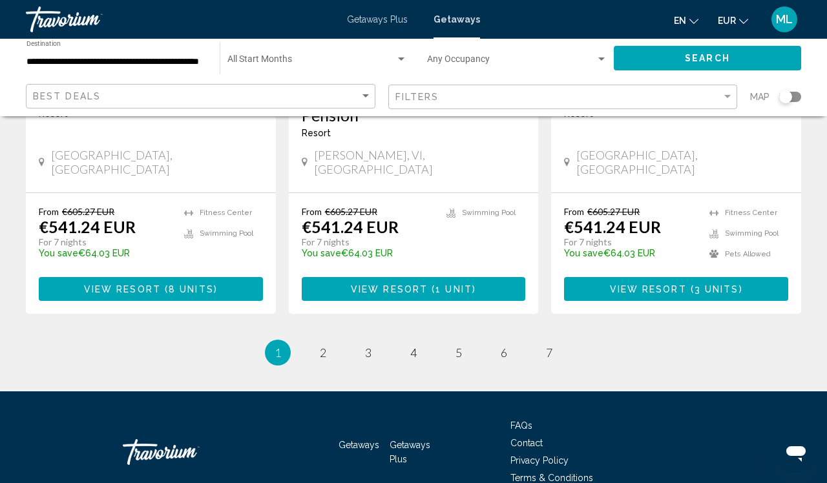
scroll to position [1744, 0]
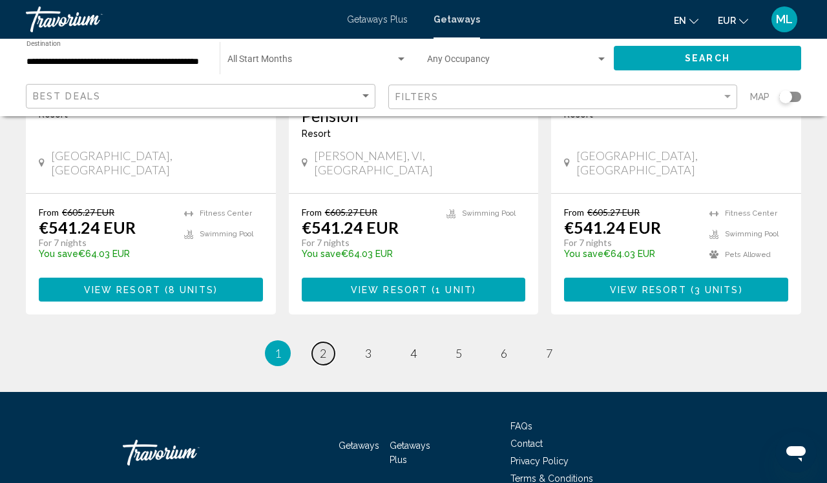
click at [317, 343] on link "page 2" at bounding box center [323, 354] width 23 height 23
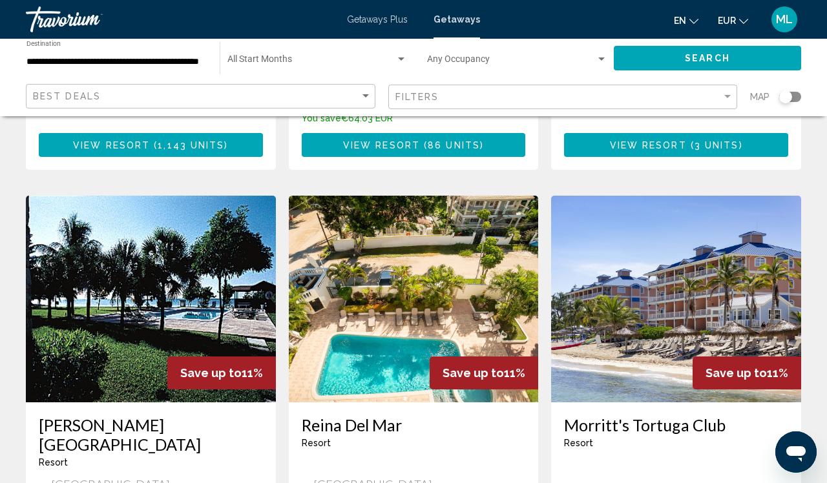
scroll to position [448, 0]
